Goal: Transaction & Acquisition: Purchase product/service

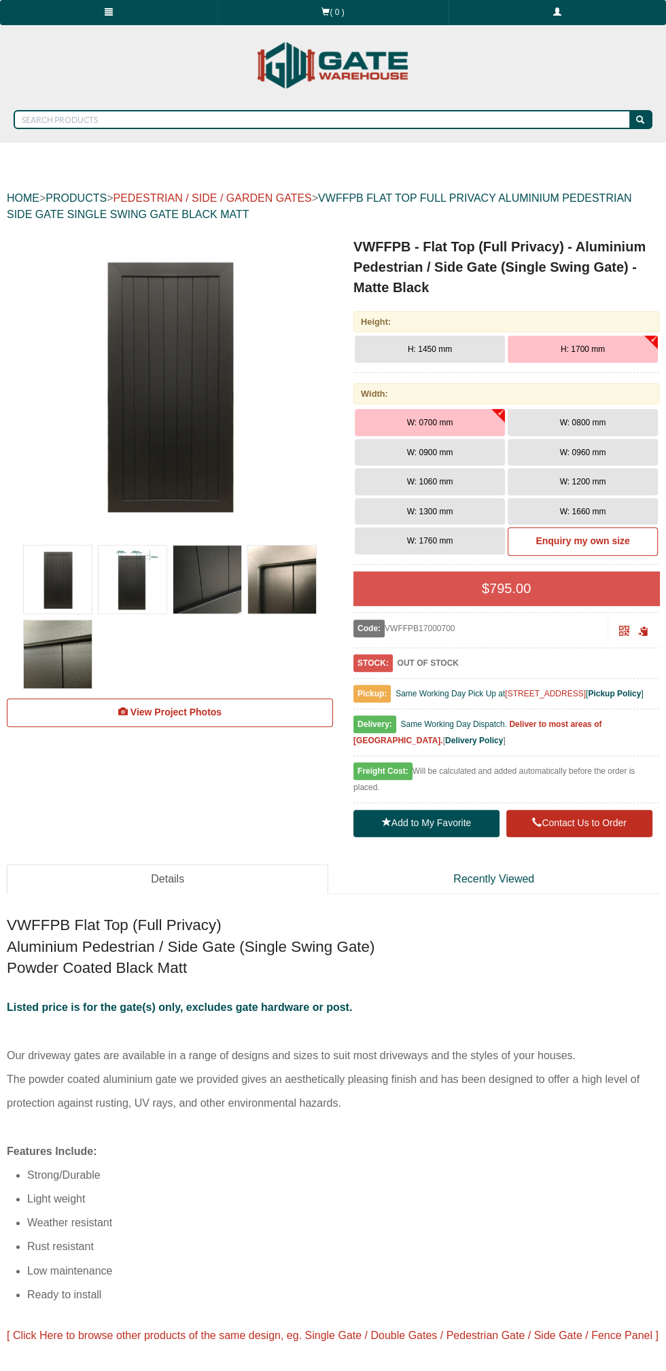
click at [268, 201] on link "PEDESTRIAN / SIDE / GARDEN GATES" at bounding box center [212, 198] width 198 height 12
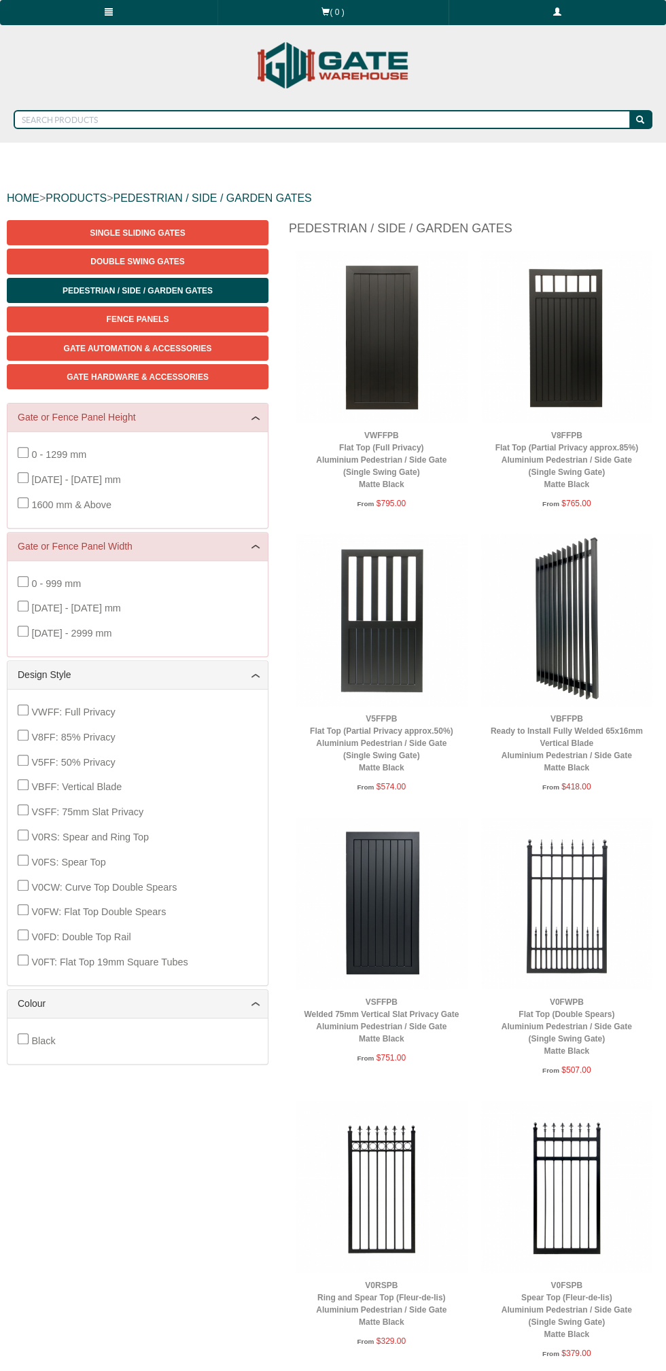
click at [403, 898] on img at bounding box center [381, 903] width 172 height 172
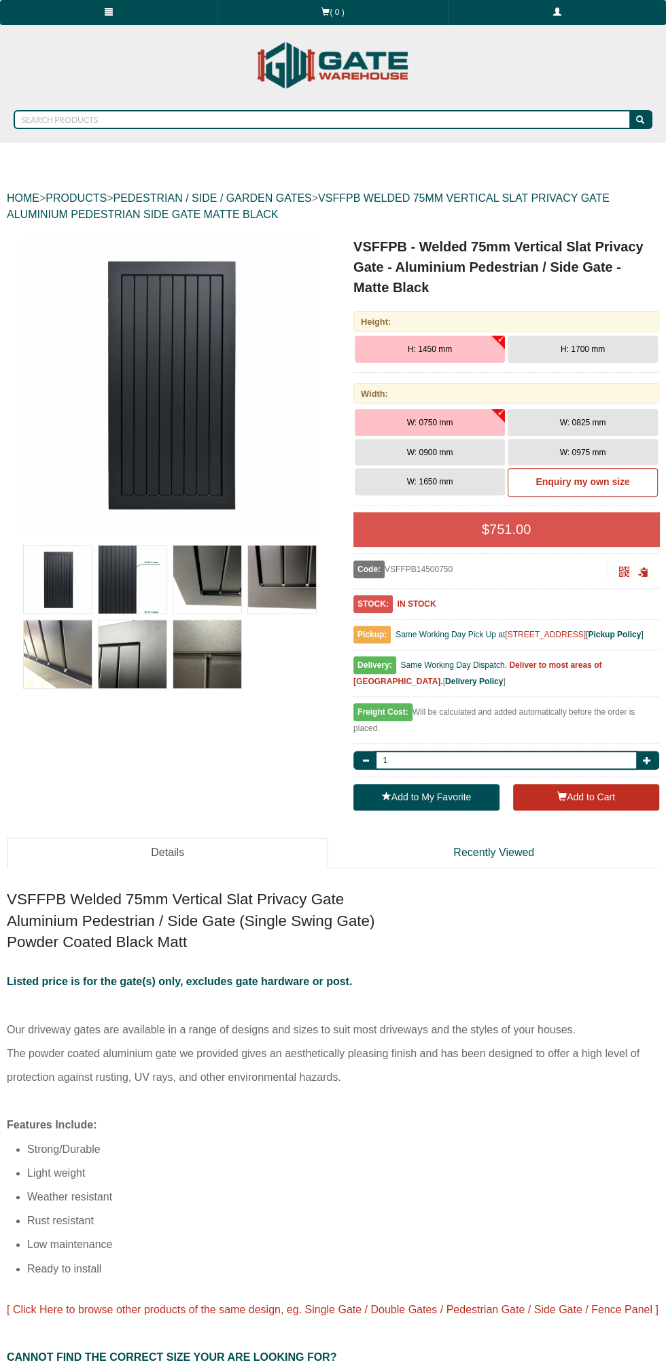
click at [603, 344] on span "H: 1700 mm" at bounding box center [582, 349] width 44 height 10
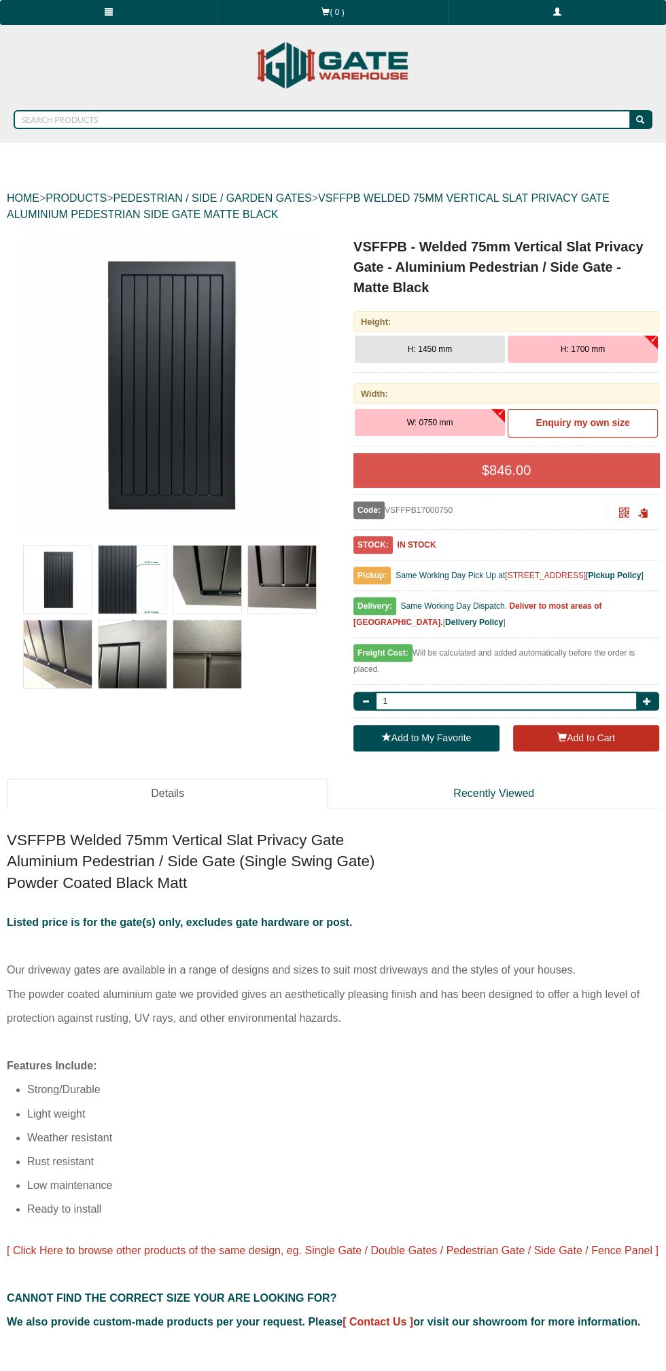
click at [590, 423] on b "Enquiry my own size" at bounding box center [582, 422] width 94 height 11
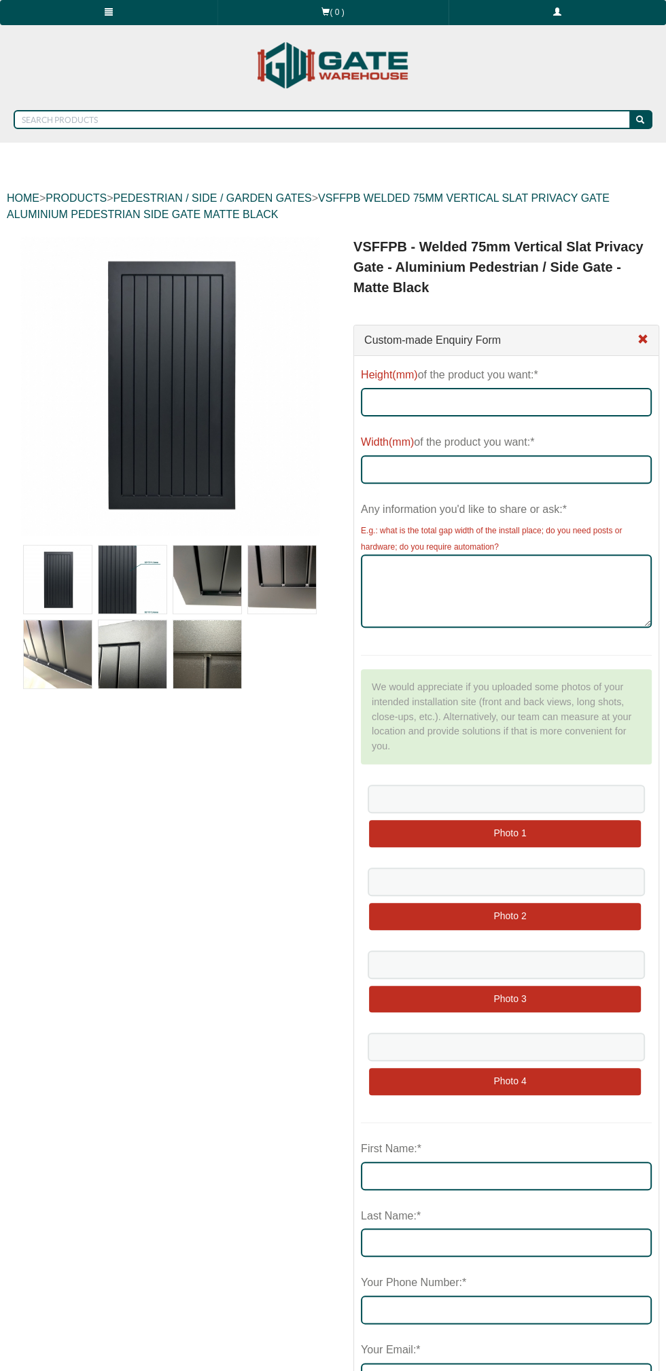
click at [206, 410] on img at bounding box center [169, 385] width 299 height 299
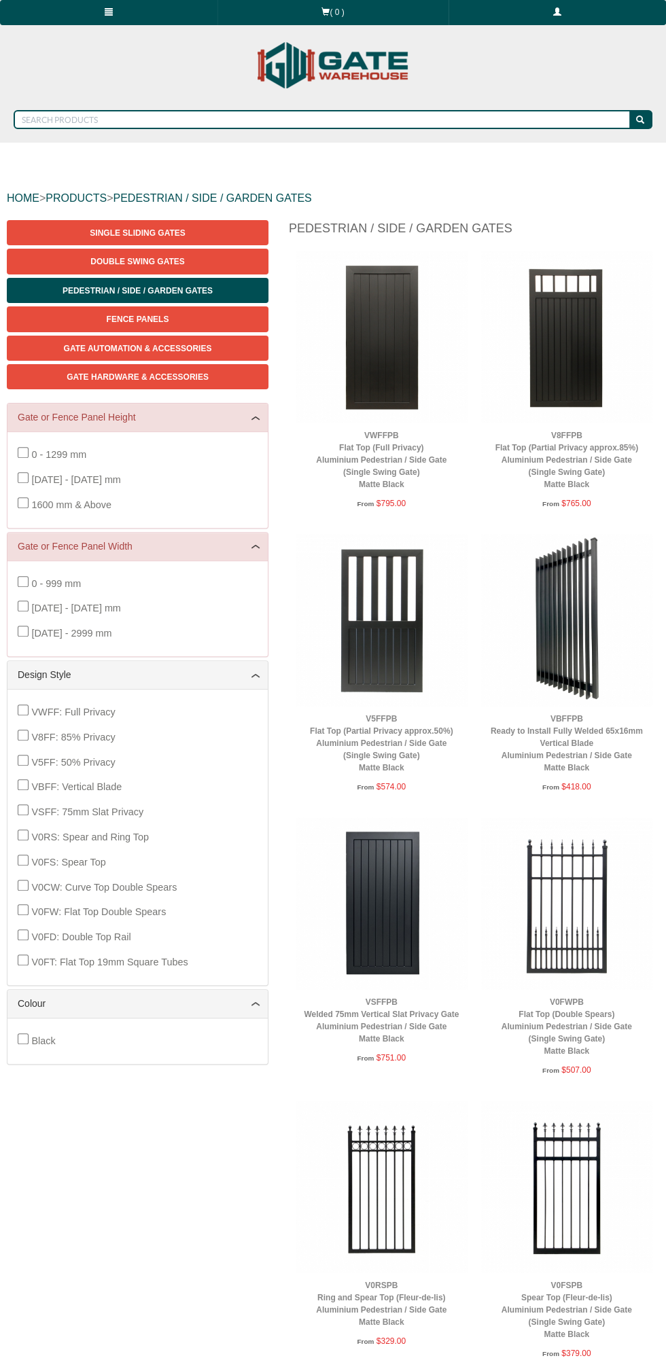
click at [406, 922] on img at bounding box center [381, 903] width 172 height 172
click at [389, 350] on img at bounding box center [381, 337] width 172 height 172
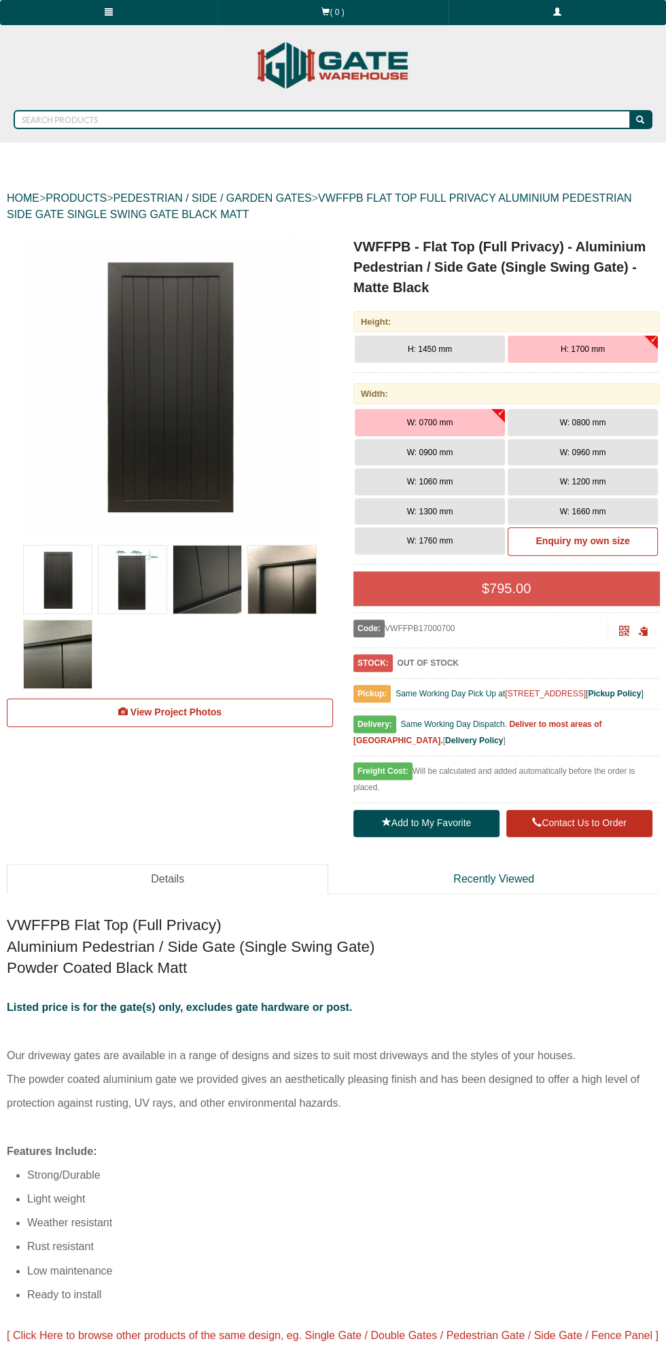
click at [622, 456] on button "W: 0960 mm" at bounding box center [582, 452] width 150 height 27
